Goal: Check status: Check status

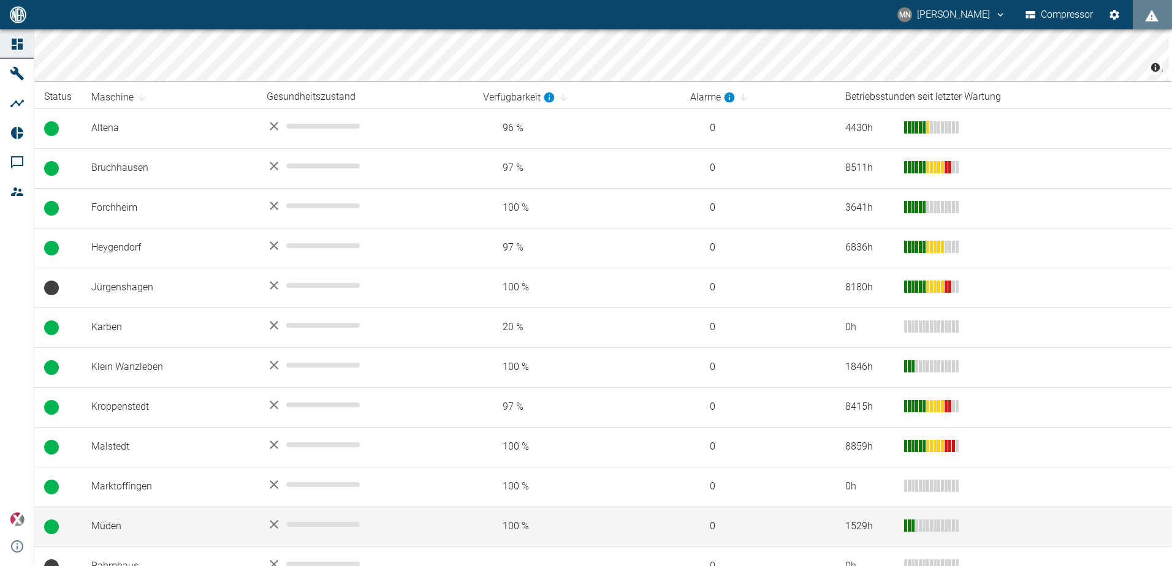
scroll to position [294, 0]
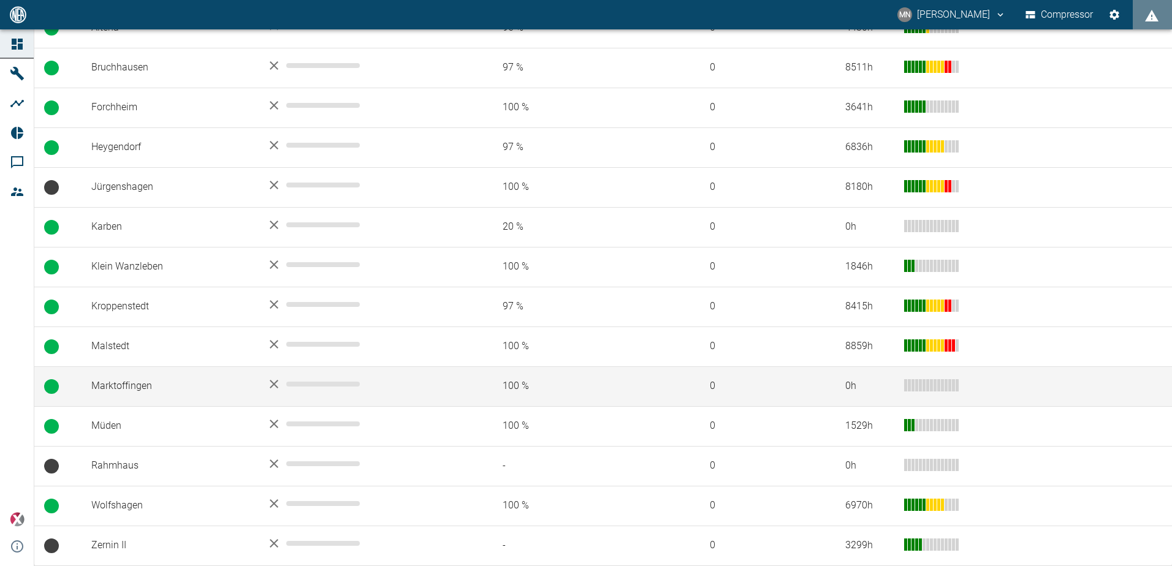
click at [127, 386] on td "Marktoffingen" at bounding box center [169, 387] width 175 height 40
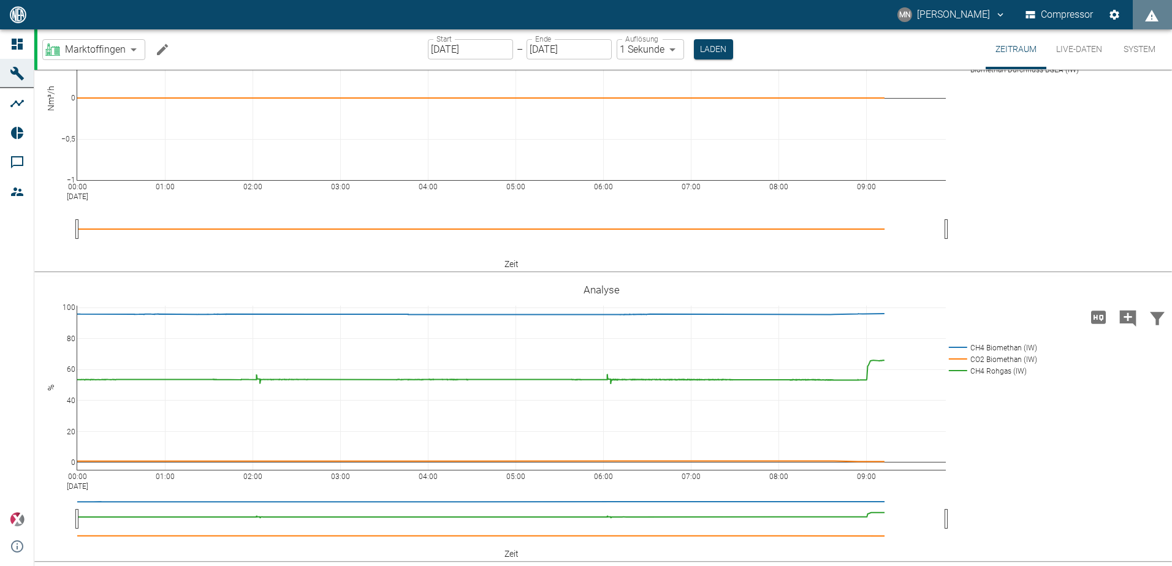
scroll to position [1244, 0]
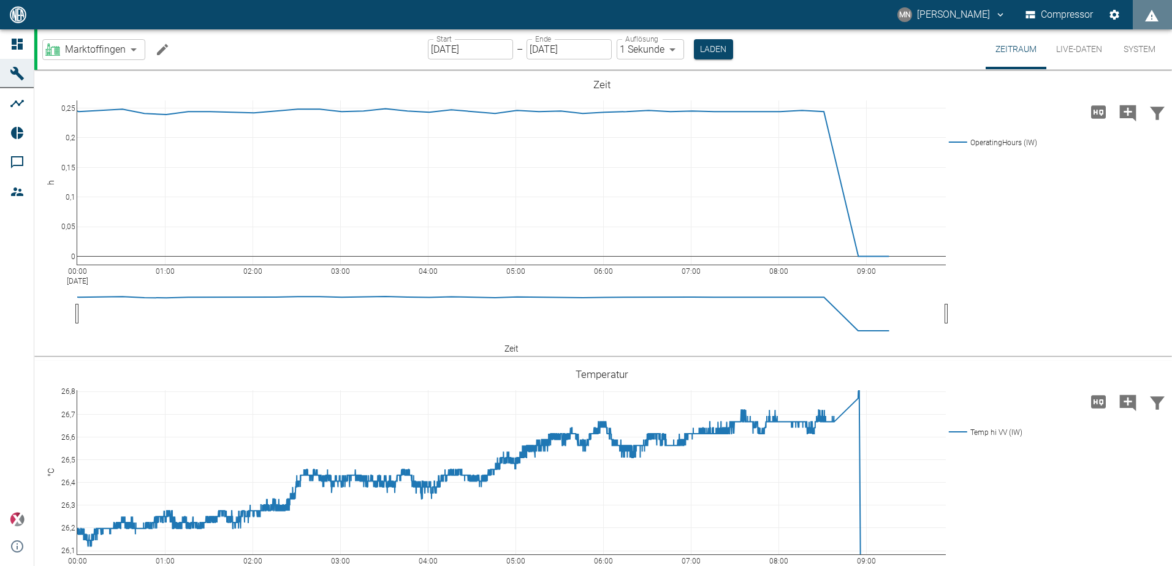
scroll to position [1244, 0]
